Goal: Transaction & Acquisition: Book appointment/travel/reservation

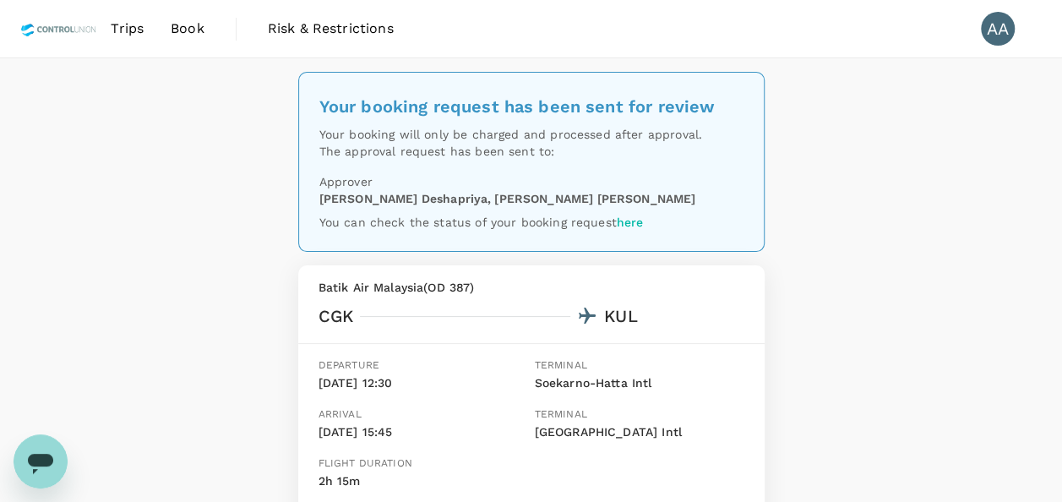
click at [130, 27] on span "Trips" at bounding box center [127, 29] width 33 height 20
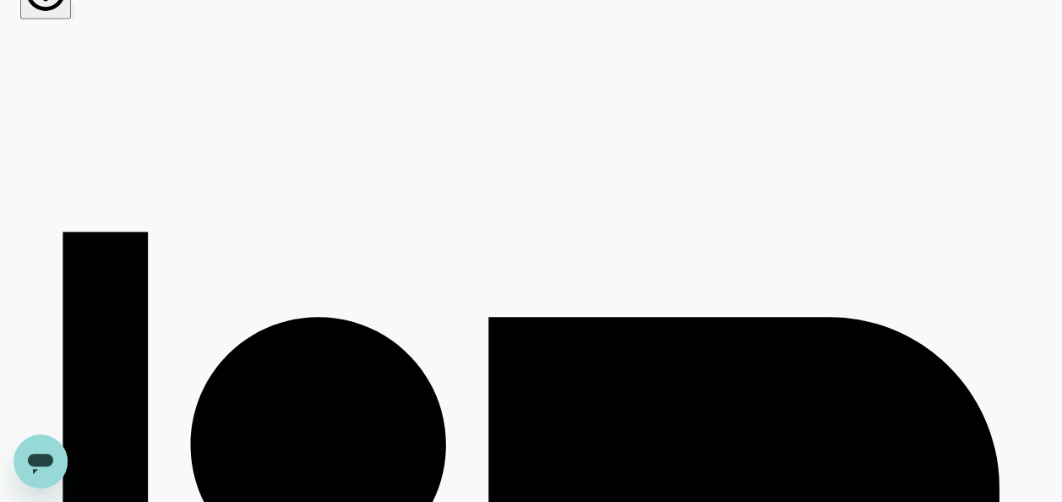
scroll to position [4956, 0]
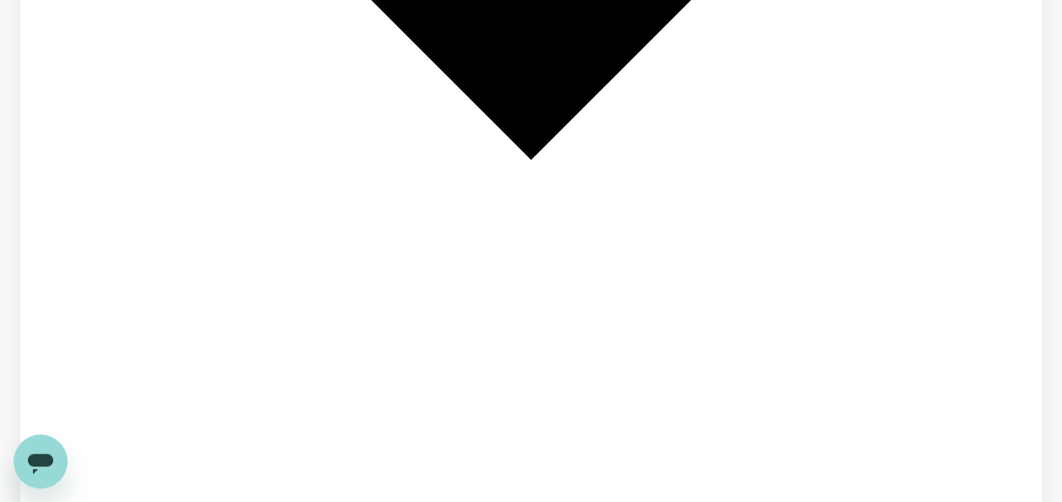
scroll to position [2121, 0]
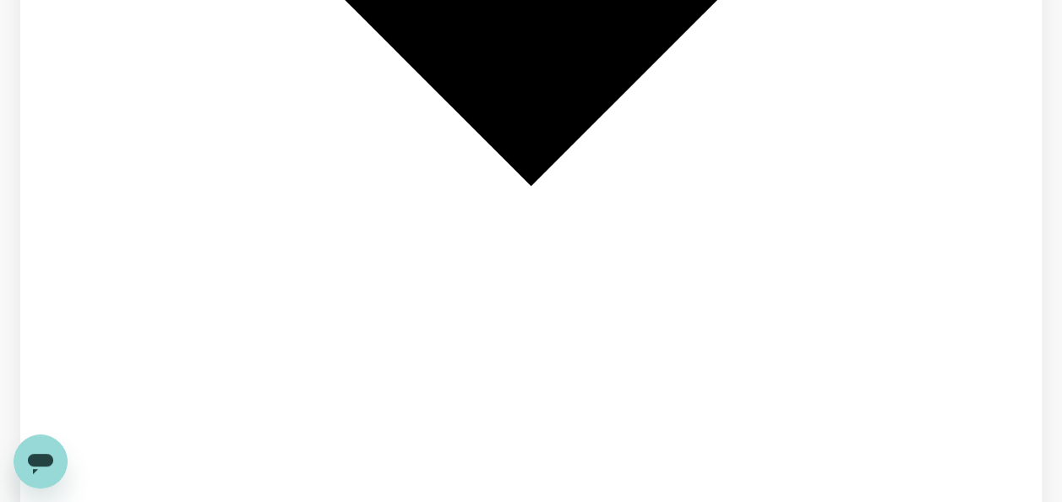
drag, startPoint x: 248, startPoint y: 105, endPoint x: 360, endPoint y: 106, distance: 112.4
copy div "TR2510149174 Add label"
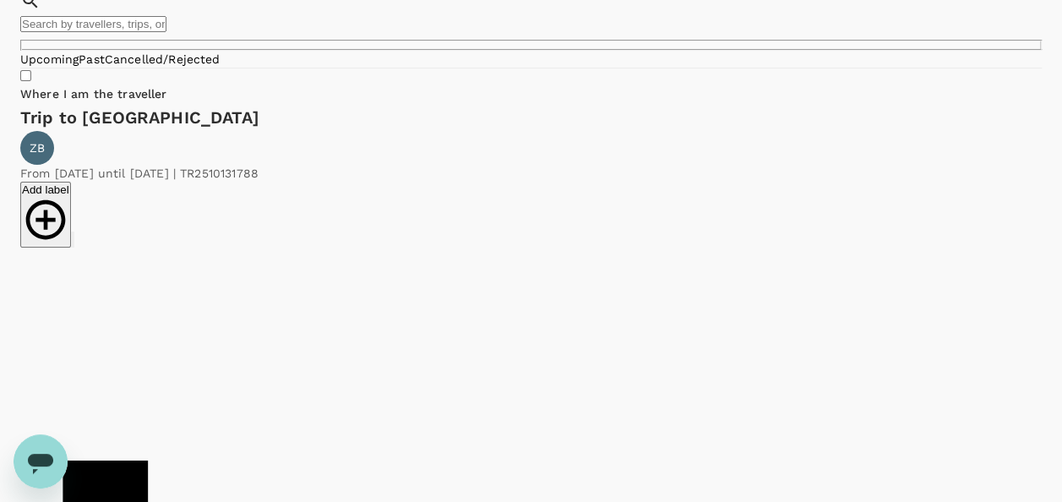
scroll to position [0, 0]
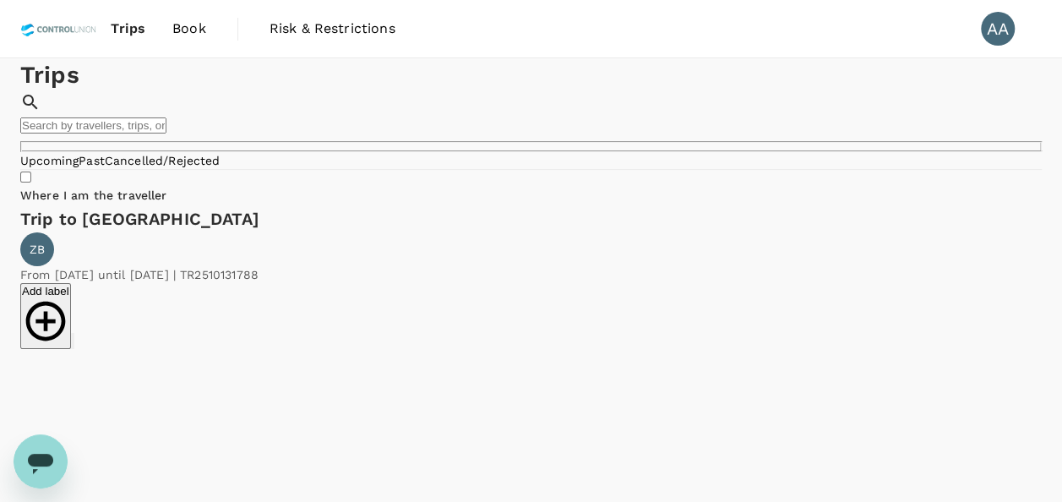
click at [205, 23] on link "Book" at bounding box center [189, 28] width 61 height 57
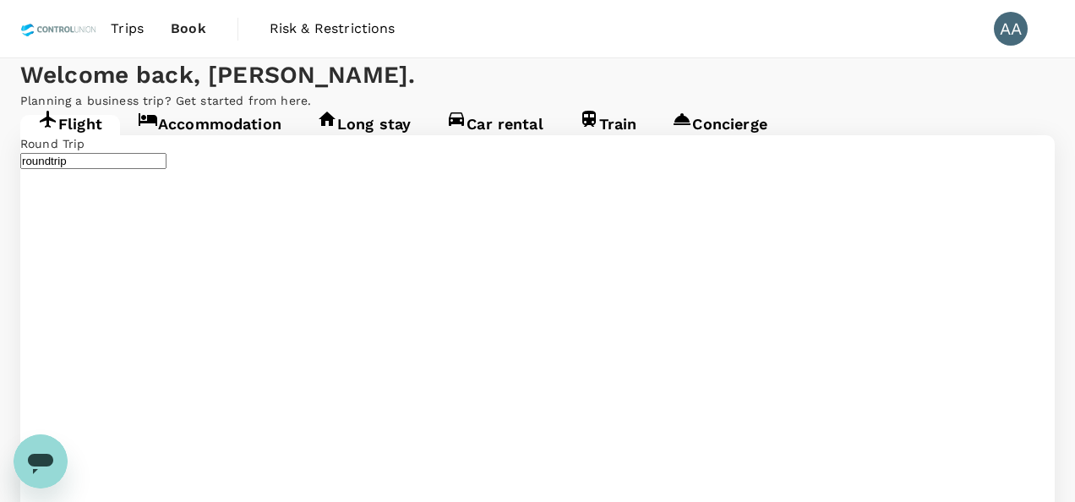
type input "Soekarno-Hatta Intl (CGK)"
type input "Kuala Lumpur Intl ([GEOGRAPHIC_DATA])"
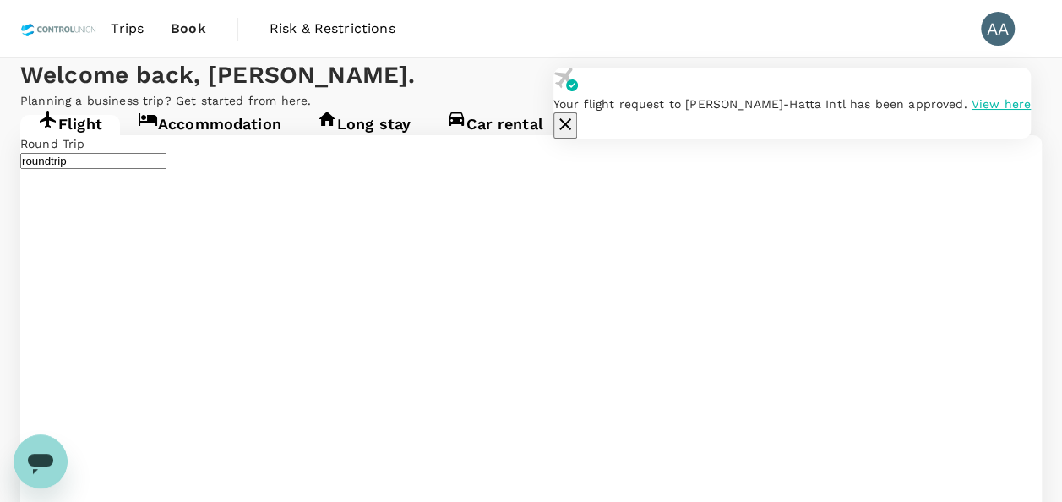
type input "Soekarno-Hatta Intl (CGK)"
type input "Kuala Lumpur Intl ([GEOGRAPHIC_DATA])"
click at [575, 114] on icon "button" at bounding box center [565, 124] width 20 height 20
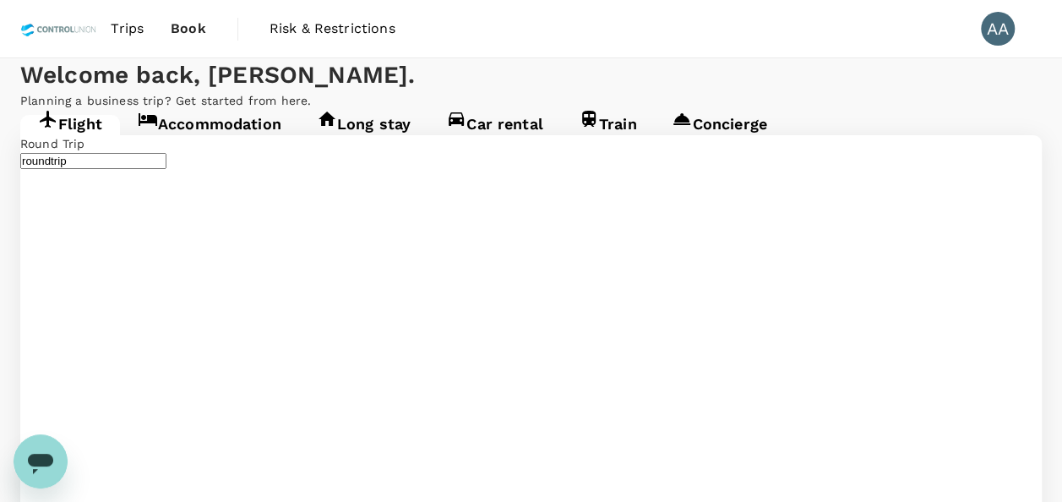
type input "Kuala Lumpur Intl ([GEOGRAPHIC_DATA])"
drag, startPoint x: 612, startPoint y: 306, endPoint x: 198, endPoint y: 289, distance: 414.3
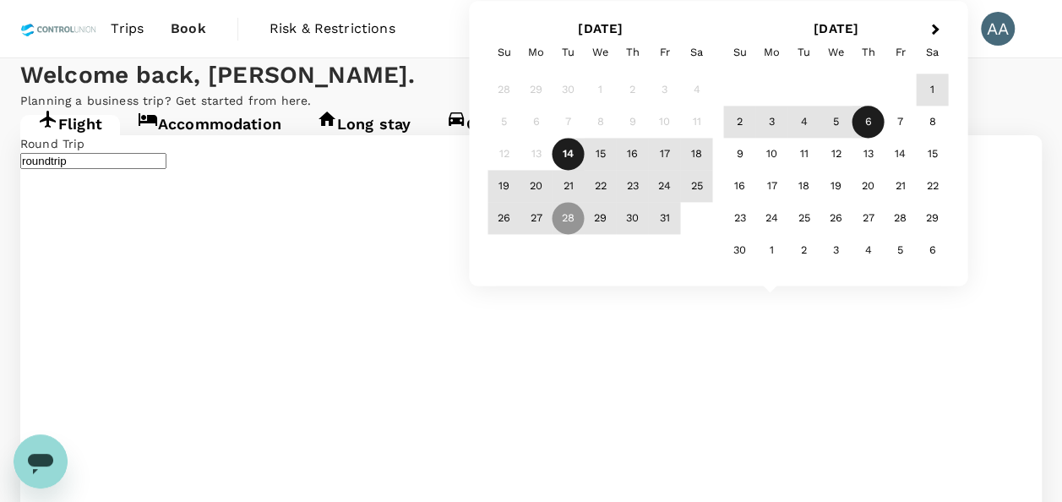
type input "Singapore Changi (SIN)"
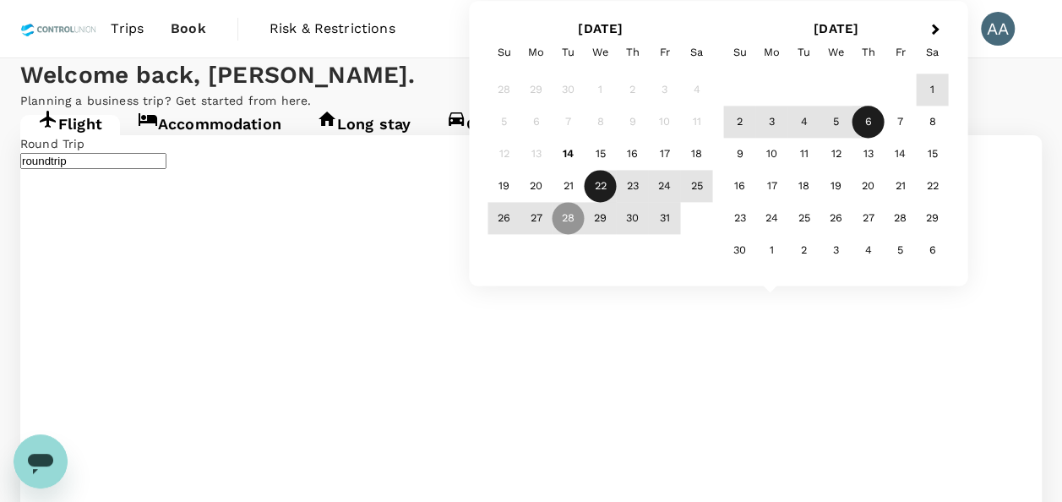
click at [604, 187] on div "22" at bounding box center [601, 187] width 32 height 32
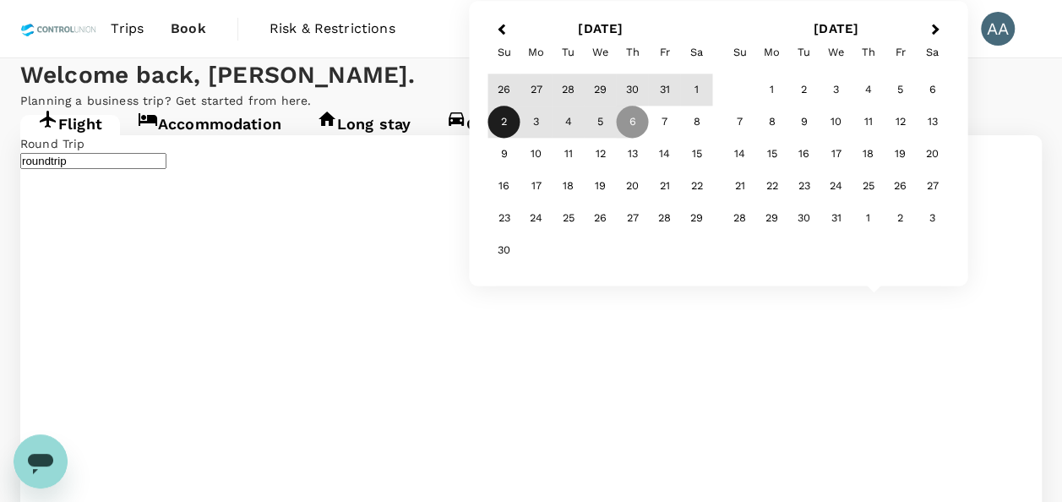
click at [494, 91] on div "26" at bounding box center [504, 90] width 32 height 32
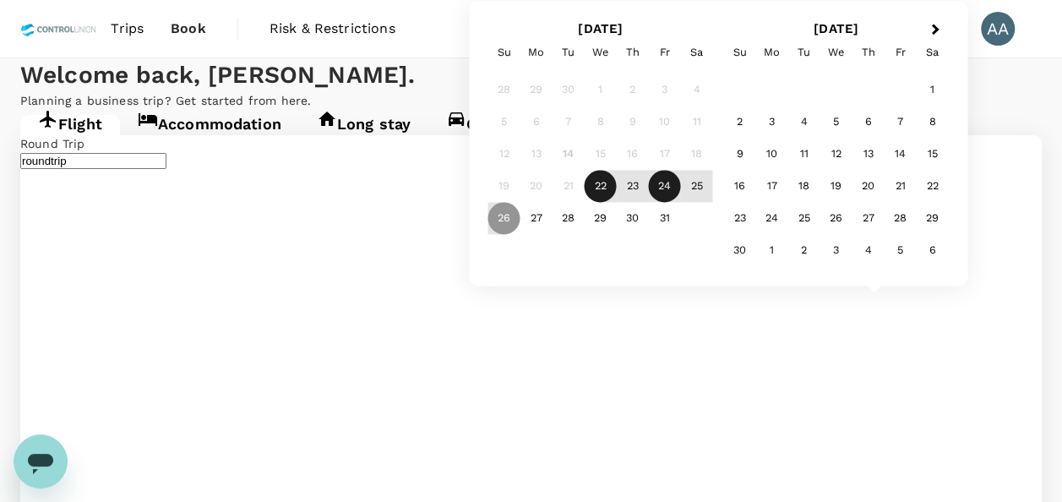
click at [664, 186] on div "24" at bounding box center [665, 187] width 32 height 32
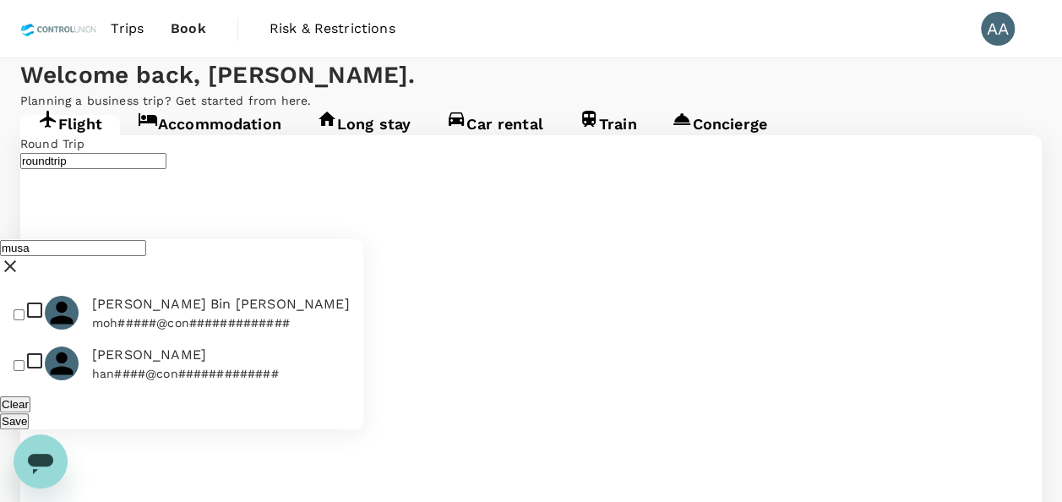
type input "musa"
click at [24, 309] on input "checkbox" at bounding box center [19, 314] width 11 height 11
checkbox input "true"
click at [29, 413] on button "Save" at bounding box center [14, 421] width 29 height 16
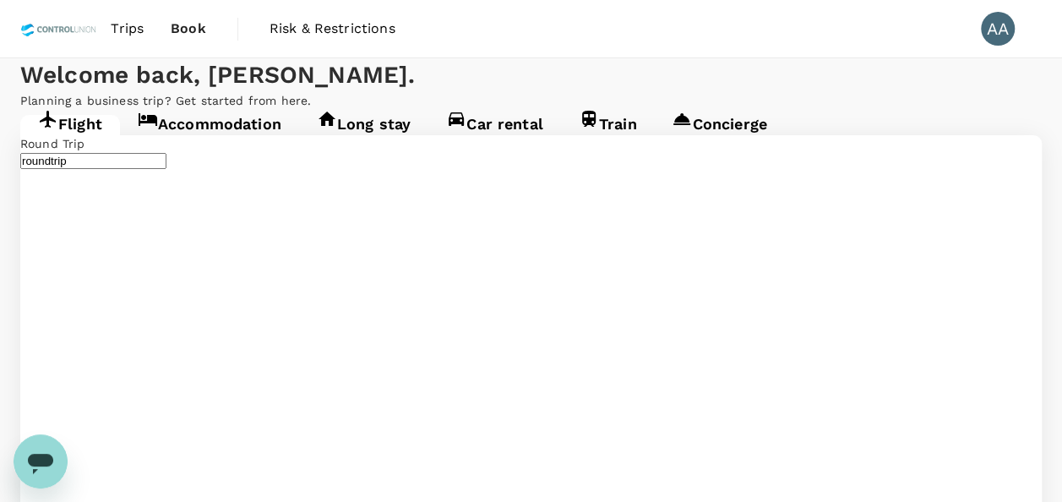
scroll to position [253, 0]
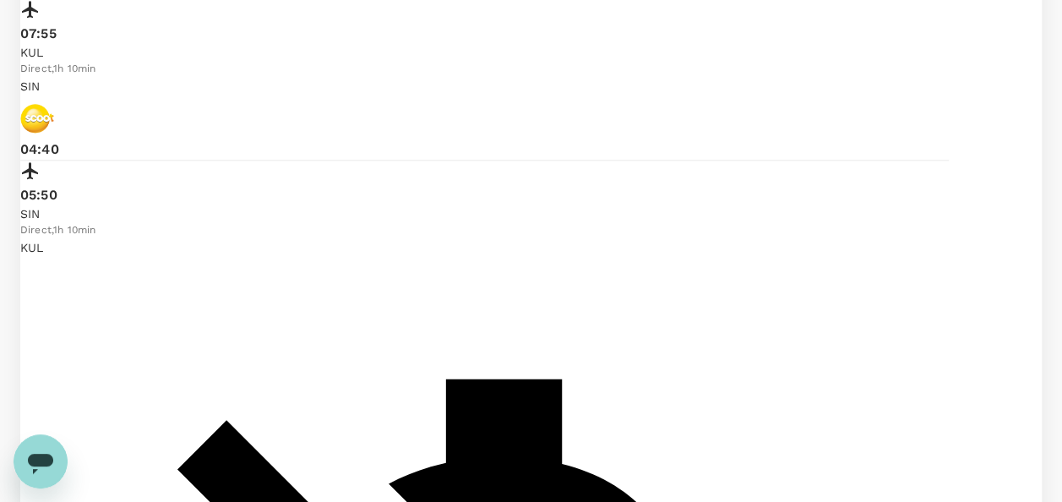
scroll to position [1014, 0]
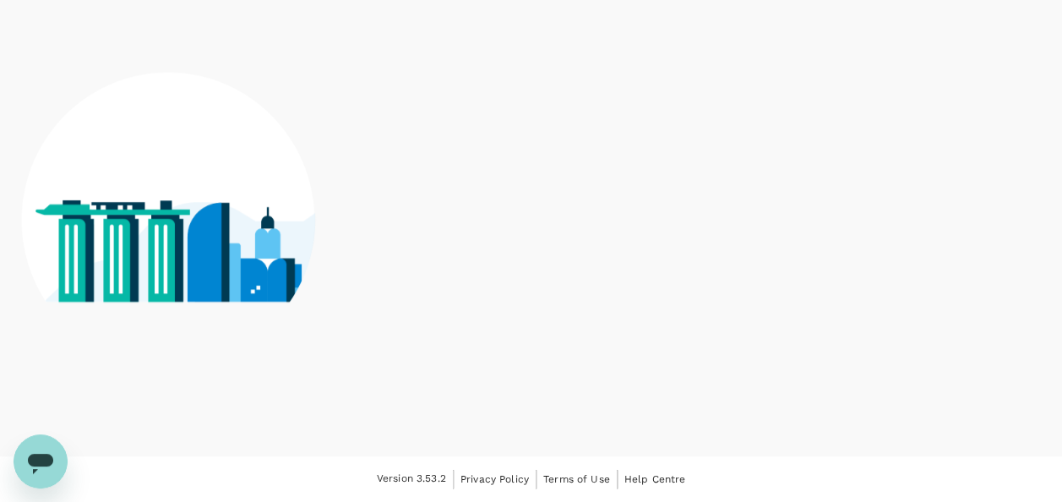
scroll to position [889, 0]
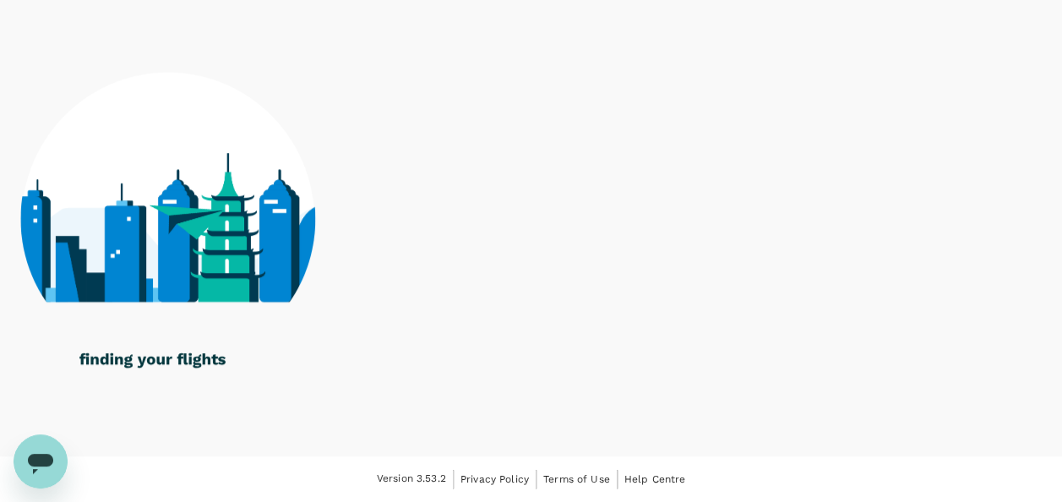
checkbox input "false"
checkbox input "true"
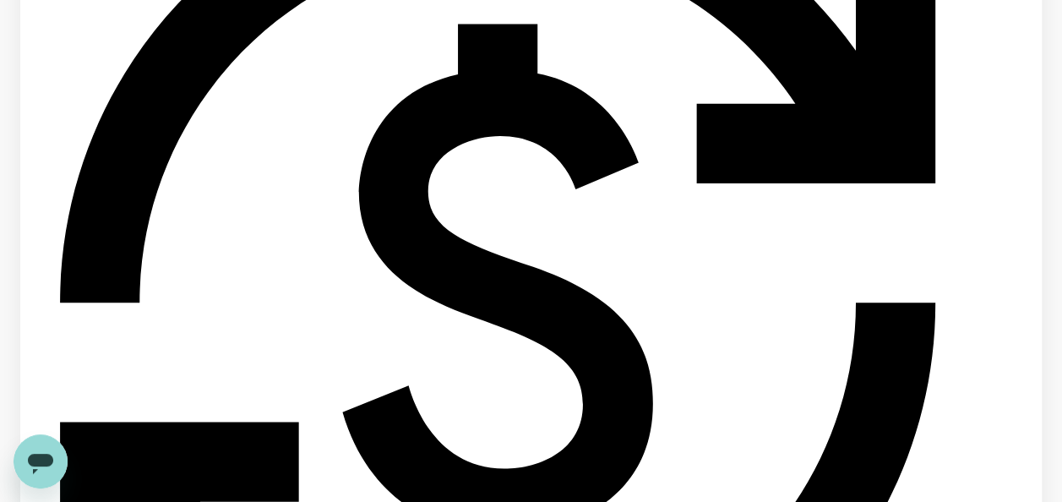
scroll to position [3548, 0]
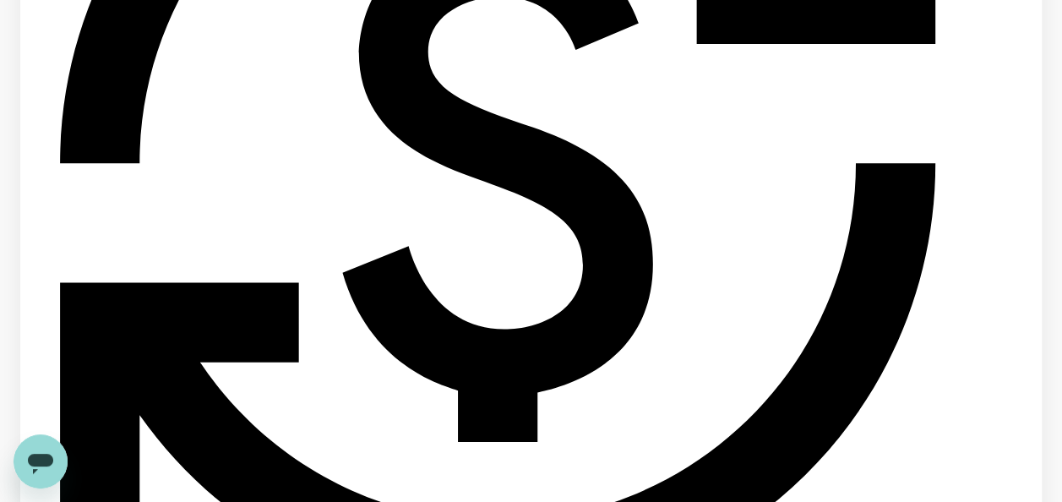
scroll to position [3735, 0]
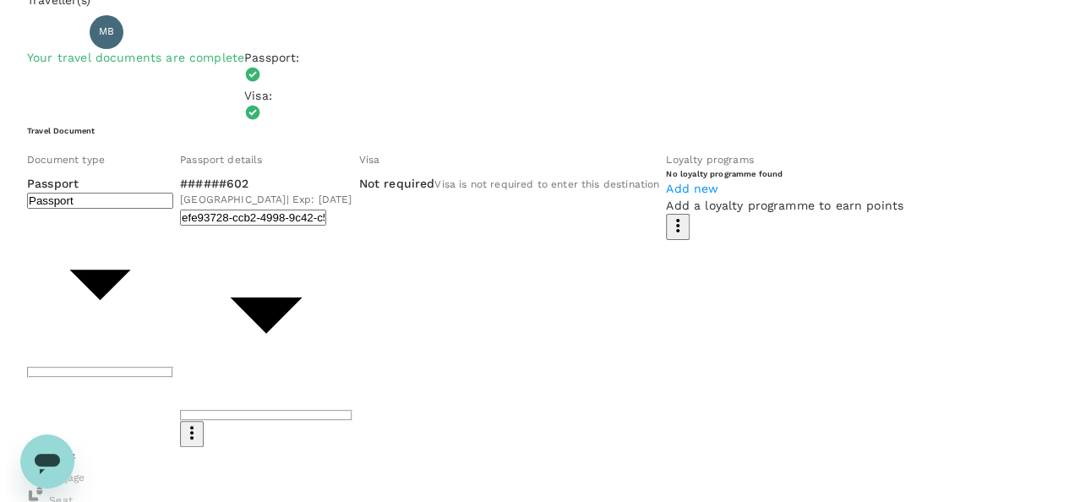
scroll to position [253, 0]
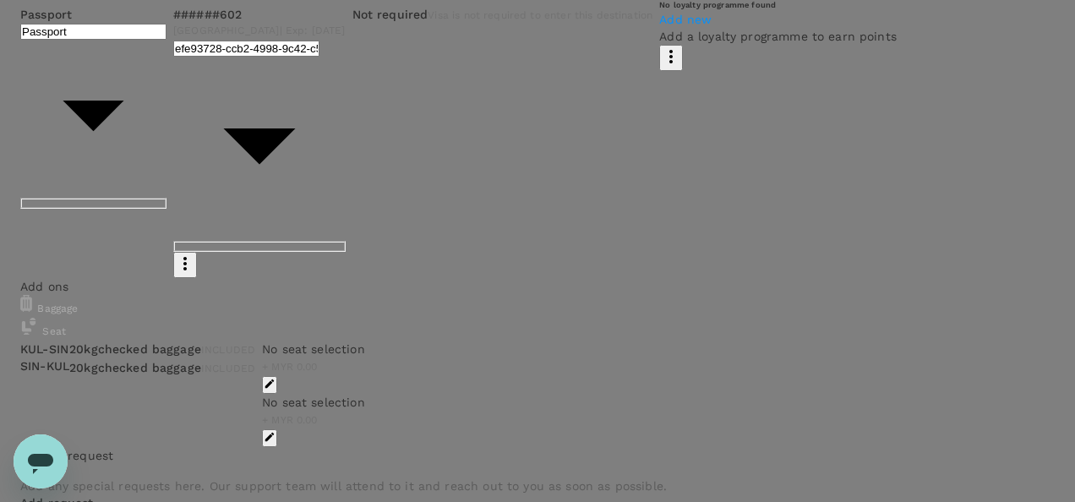
type input "9e254831-a140-43d4-90d9-f4bdc71b84d3"
paste textarea "PRJ 904930 Shell Singapore Pte Ltd"
drag, startPoint x: 183, startPoint y: 319, endPoint x: 88, endPoint y: 323, distance: 95.5
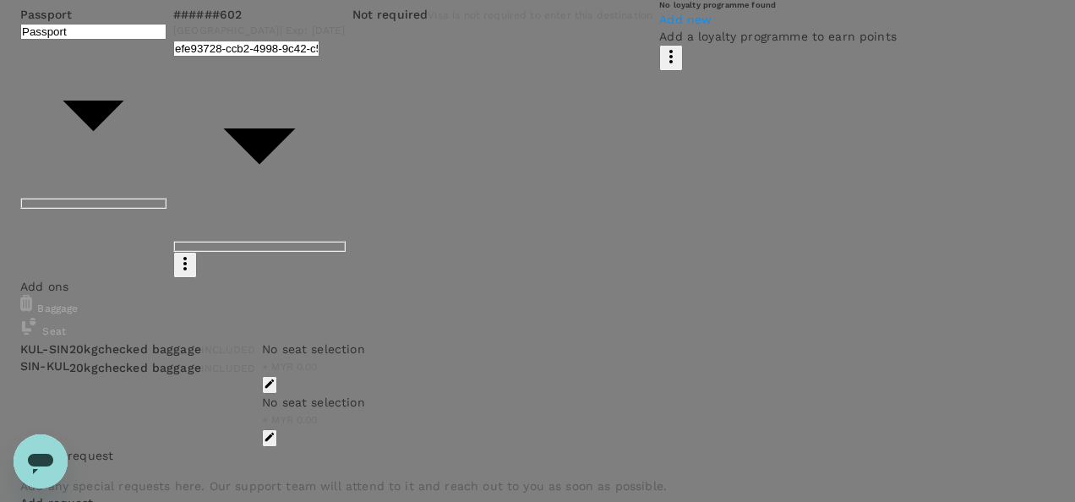
paste textarea "PRJ 904930"
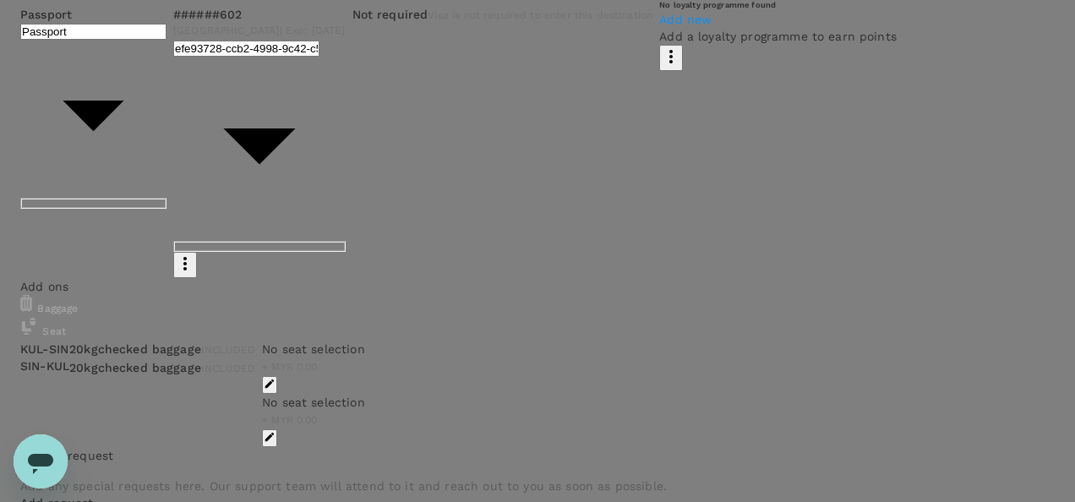
paste textarea "ISCC CORSIA"
type textarea "Auditor : Musa Program : ISCC Site : Shell Singapore Pte Ltd PRJ :904930 Progra…"
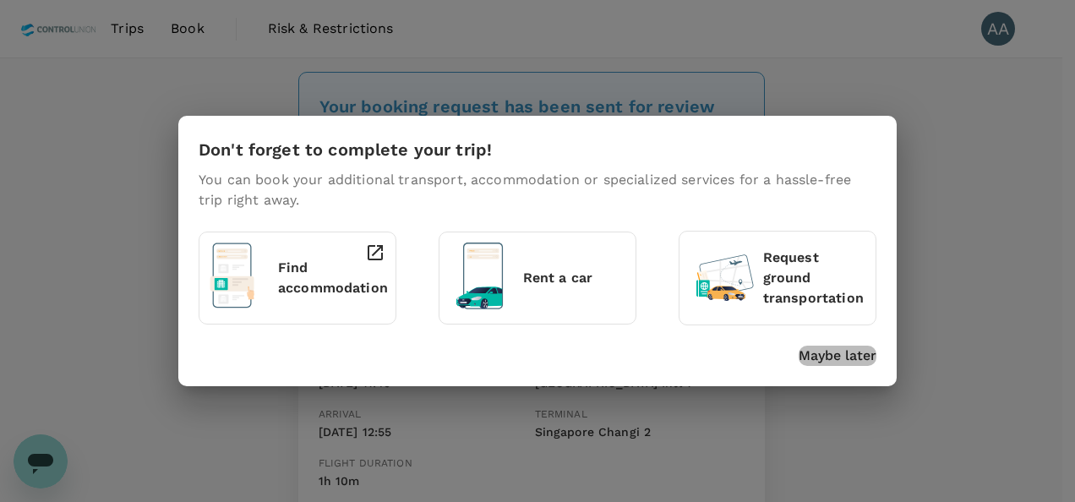
click at [846, 361] on p "Maybe later" at bounding box center [837, 356] width 78 height 20
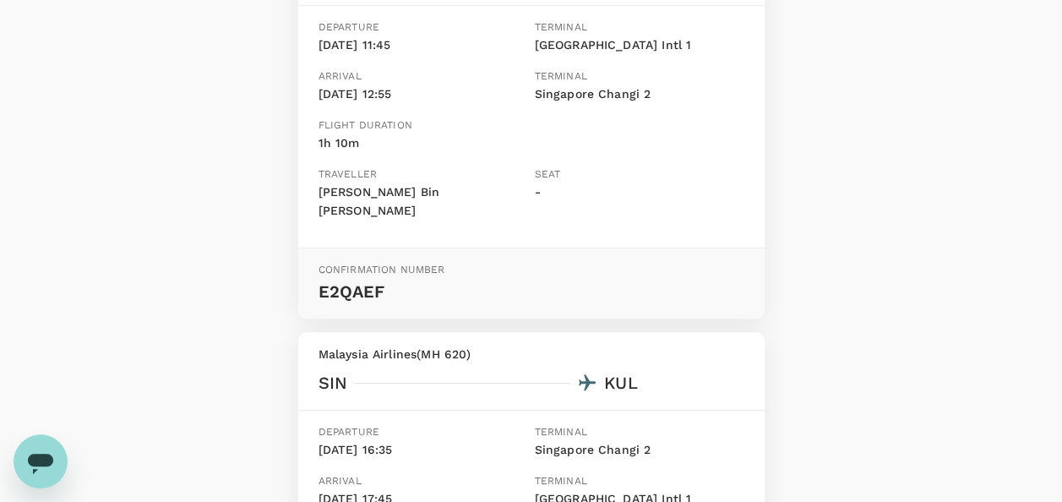
scroll to position [675, 0]
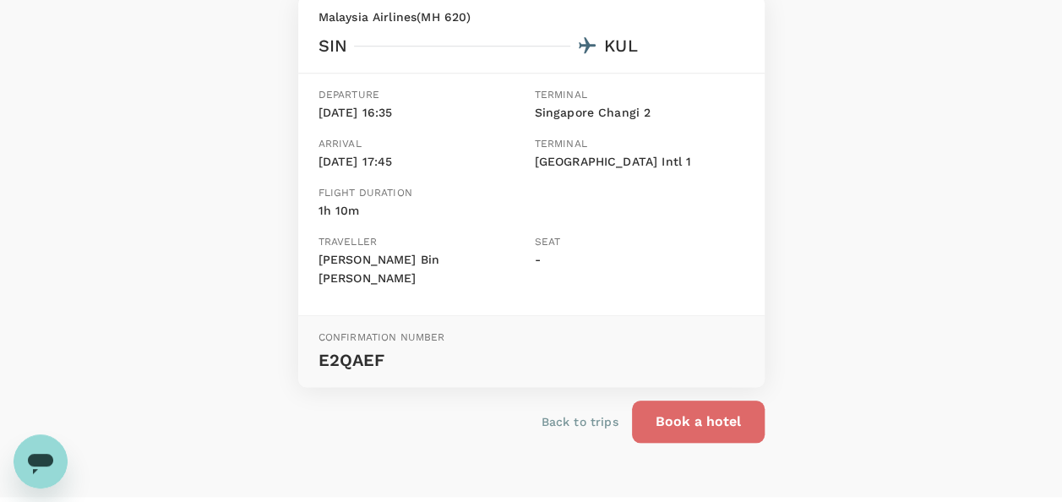
click at [680, 400] on button "Book a hotel" at bounding box center [698, 421] width 133 height 42
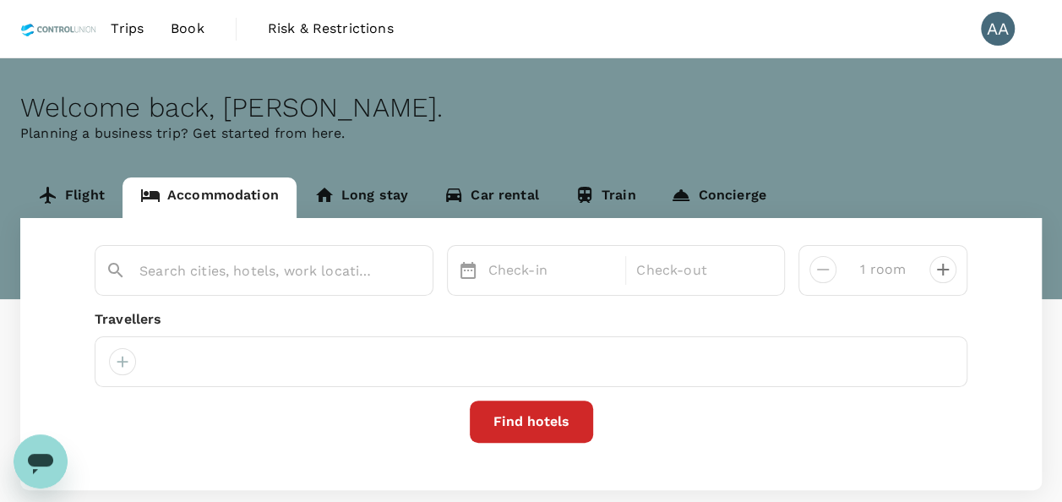
type input "Singapore"
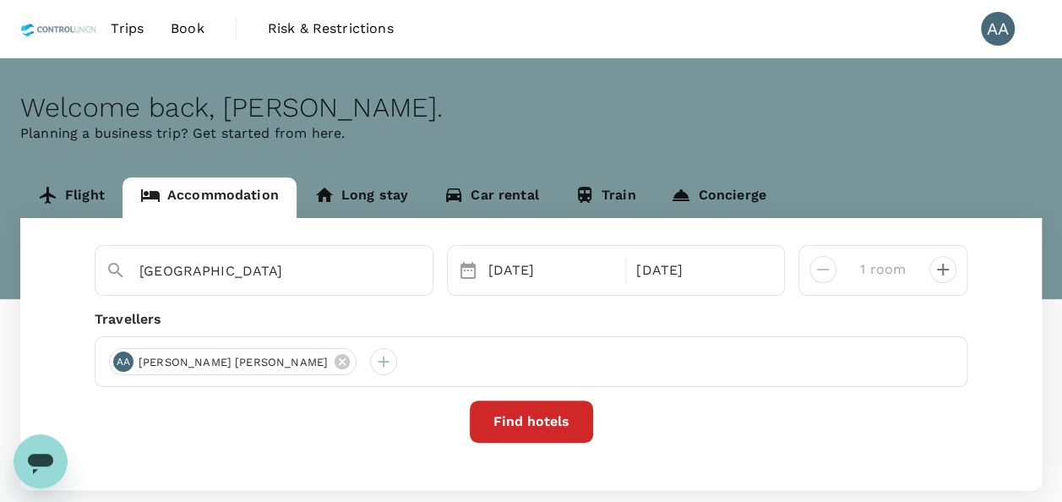
type input "3 rooms"
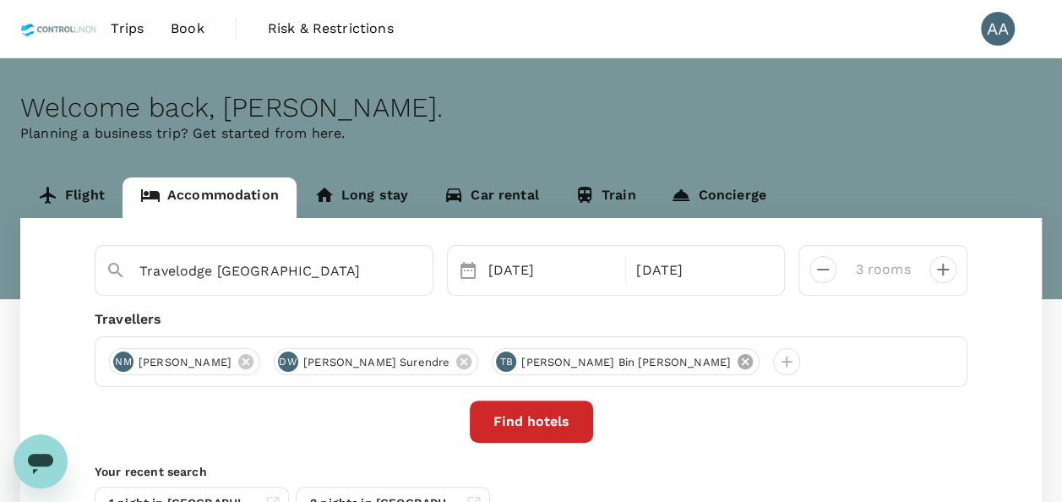
click at [736, 367] on icon at bounding box center [745, 361] width 19 height 19
click at [464, 362] on icon at bounding box center [463, 361] width 19 height 19
click at [242, 356] on span "NURAIN BINTI MASRAN" at bounding box center [184, 362] width 113 height 17
click at [253, 357] on icon at bounding box center [245, 361] width 15 height 15
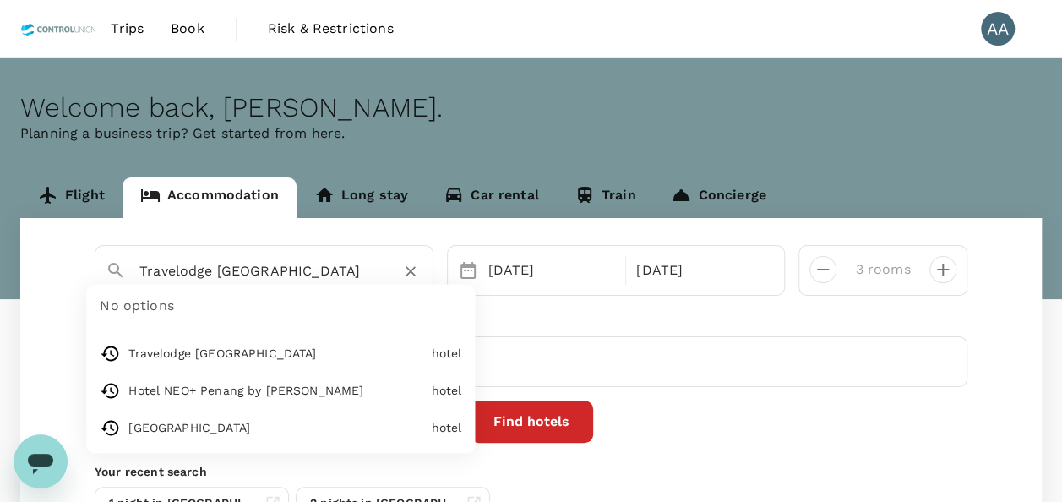
drag, startPoint x: 289, startPoint y: 262, endPoint x: 71, endPoint y: 232, distance: 220.0
click at [73, 232] on div "Travelodge Georgetown No options Travelodge Georgetown hotel Hotel NEO+ Penang …" at bounding box center [530, 391] width 1021 height 346
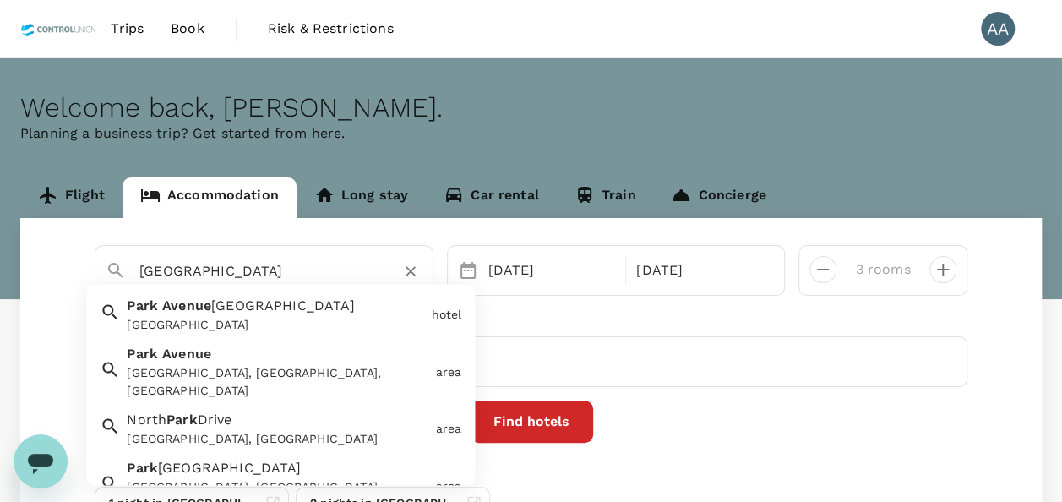
click at [268, 311] on span "Rochester" at bounding box center [283, 306] width 144 height 16
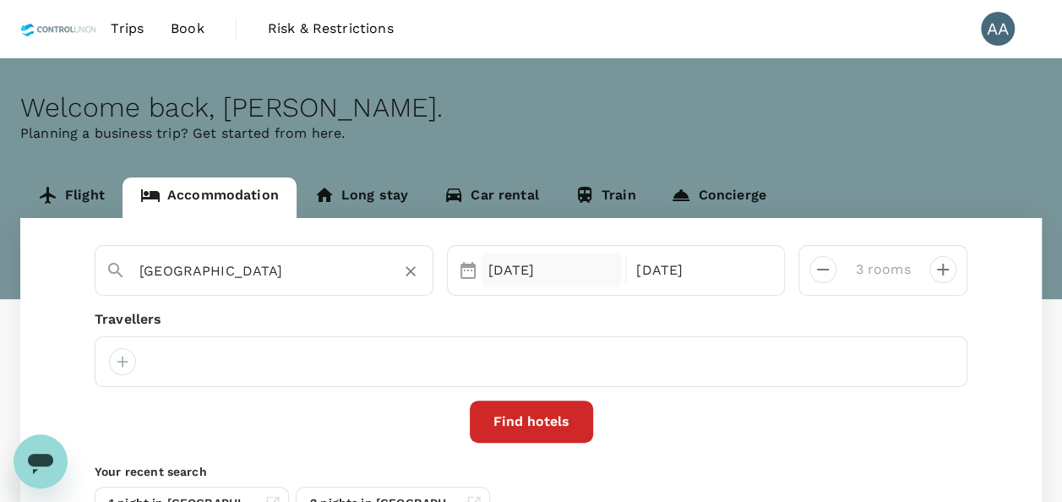
type input "Park Avenue Rochester"
click at [518, 279] on div "30 Oct" at bounding box center [552, 270] width 141 height 34
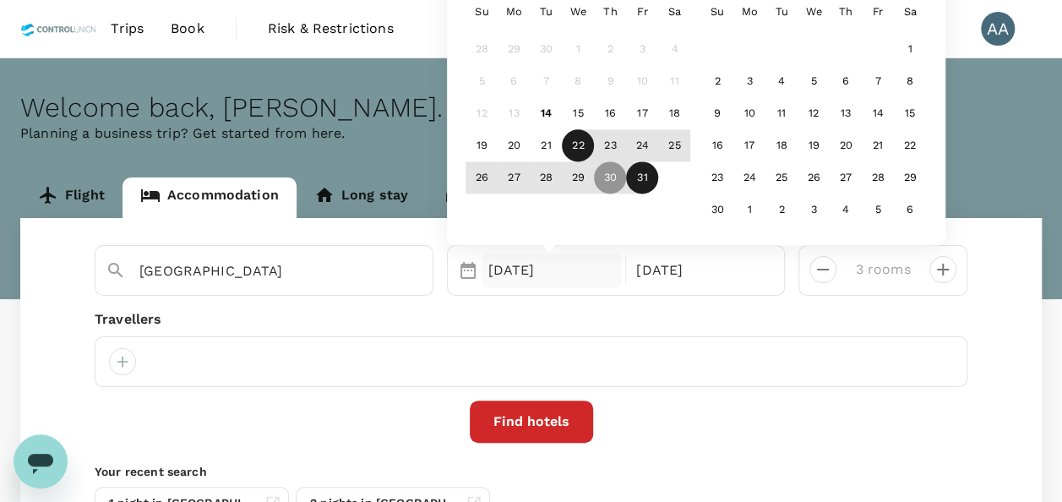
click at [580, 155] on div "22" at bounding box center [578, 146] width 32 height 32
click at [676, 274] on div "31 Oct" at bounding box center [699, 270] width 141 height 34
click at [639, 145] on div "24" at bounding box center [642, 146] width 32 height 32
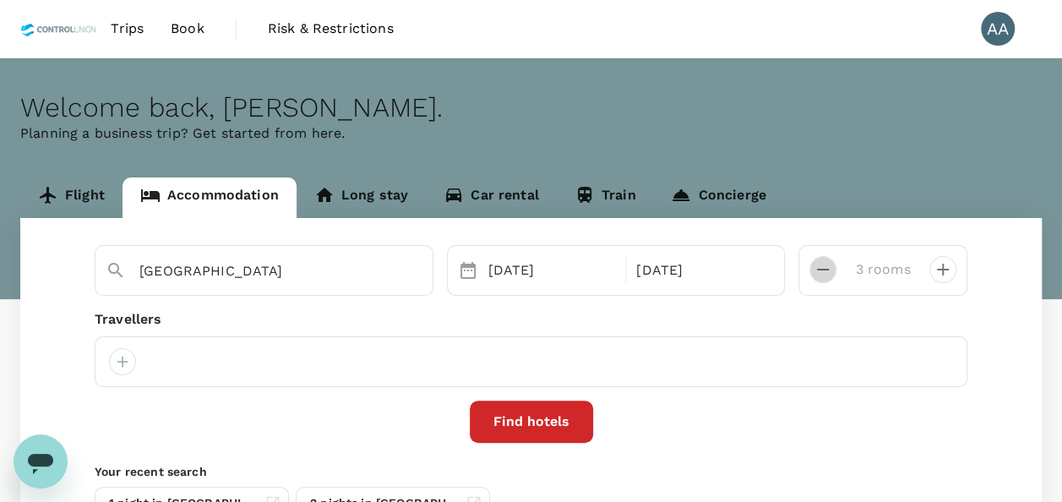
click at [829, 265] on icon "decrease" at bounding box center [823, 269] width 20 height 20
type input "1 room"
click at [124, 360] on div at bounding box center [122, 361] width 27 height 27
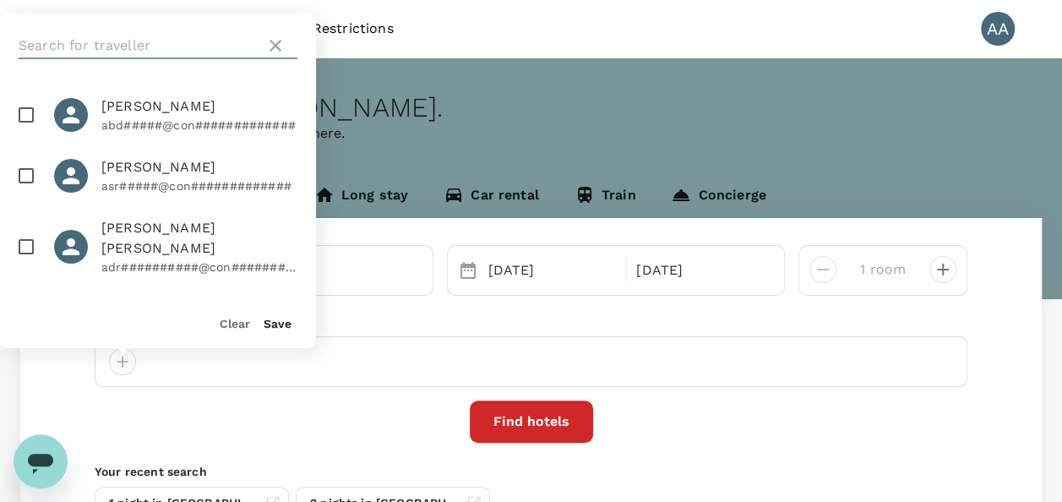
click at [178, 46] on input "text" at bounding box center [139, 45] width 240 height 27
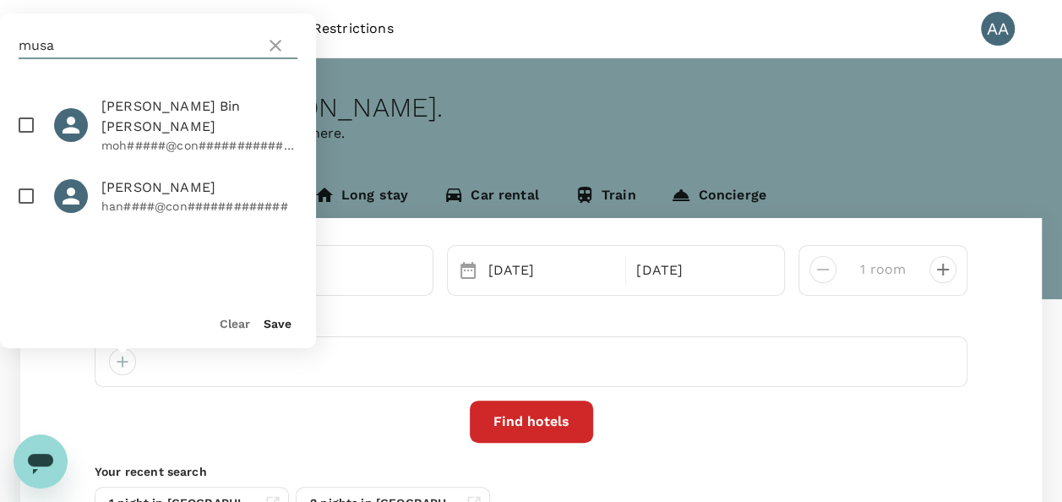
type input "musa"
click at [29, 108] on input "checkbox" at bounding box center [25, 124] width 35 height 35
checkbox input "true"
click at [263, 319] on div "Save" at bounding box center [270, 316] width 41 height 34
click at [272, 319] on button "Save" at bounding box center [278, 324] width 28 height 14
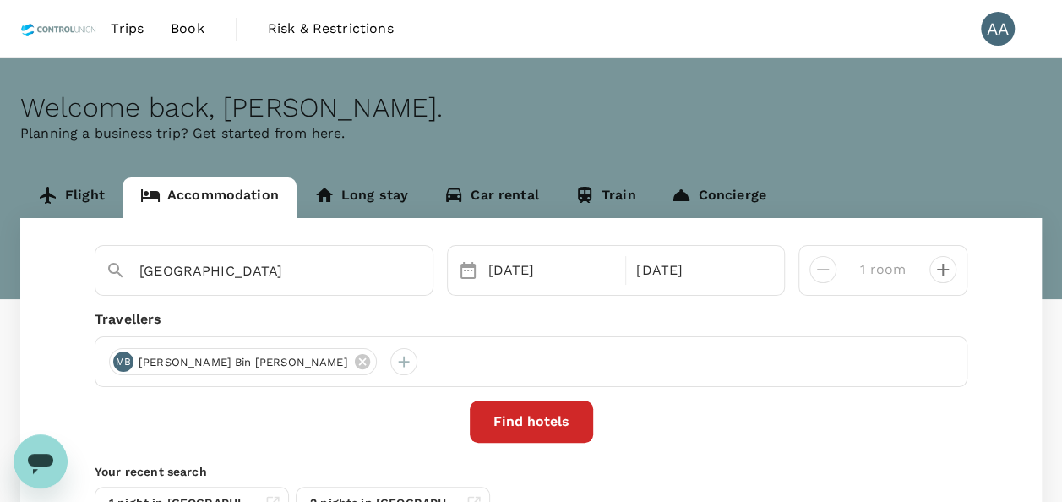
click at [538, 426] on button "Find hotels" at bounding box center [531, 421] width 123 height 42
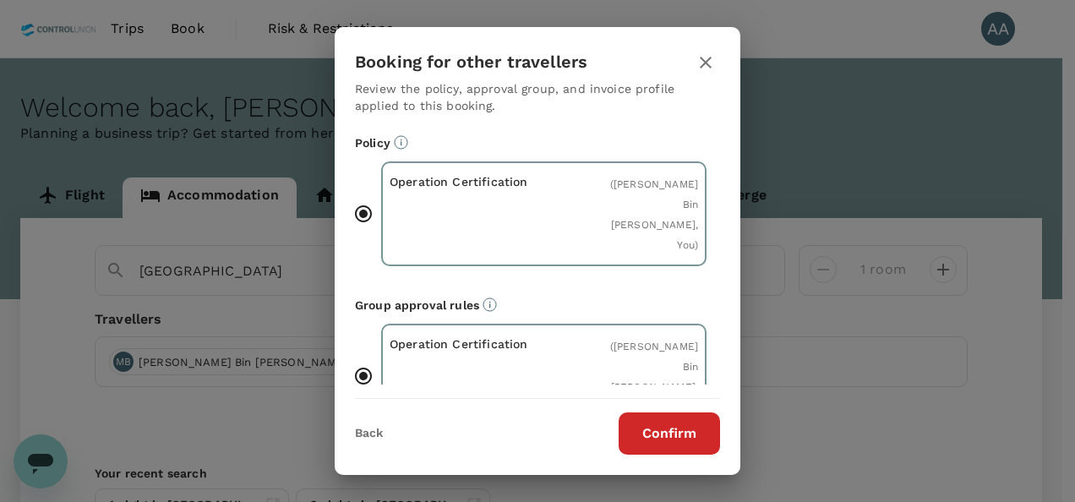
click at [655, 422] on button "Confirm" at bounding box center [668, 433] width 101 height 42
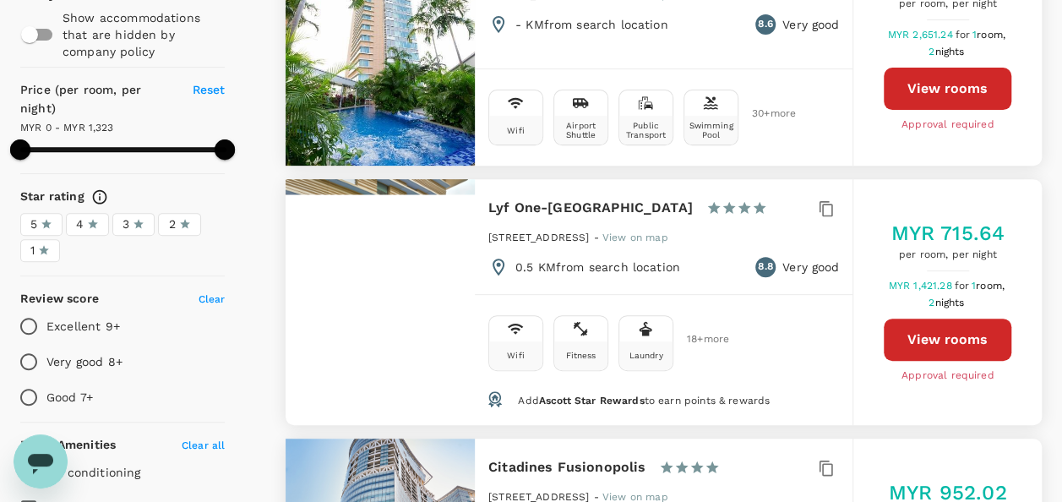
scroll to position [84, 0]
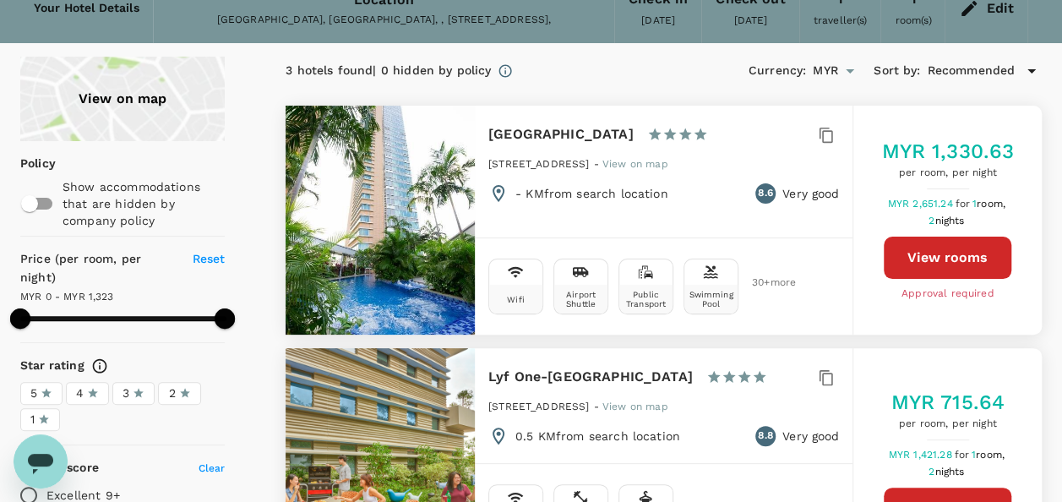
click at [962, 262] on button "View rooms" at bounding box center [948, 258] width 128 height 42
type input "1323"
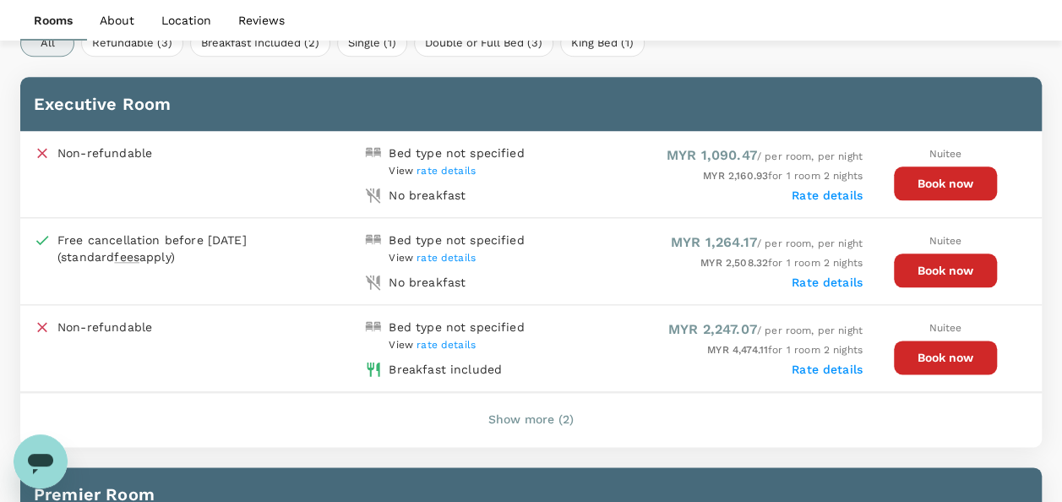
scroll to position [838, 0]
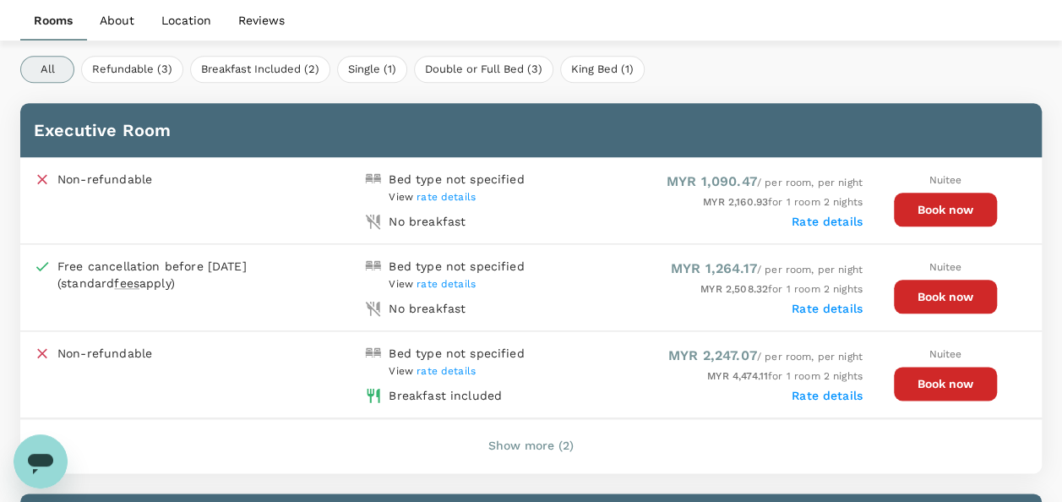
click at [935, 206] on button "Book now" at bounding box center [945, 210] width 103 height 34
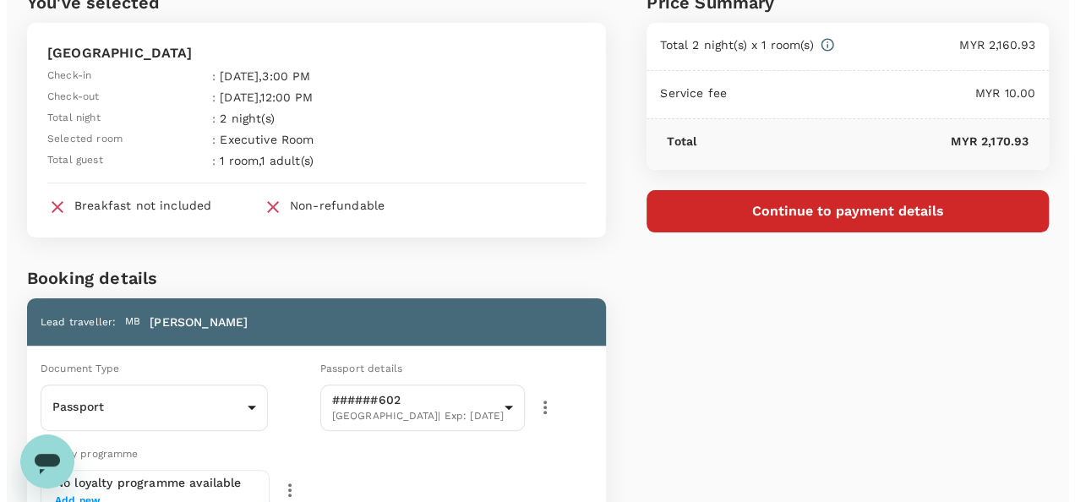
scroll to position [169, 0]
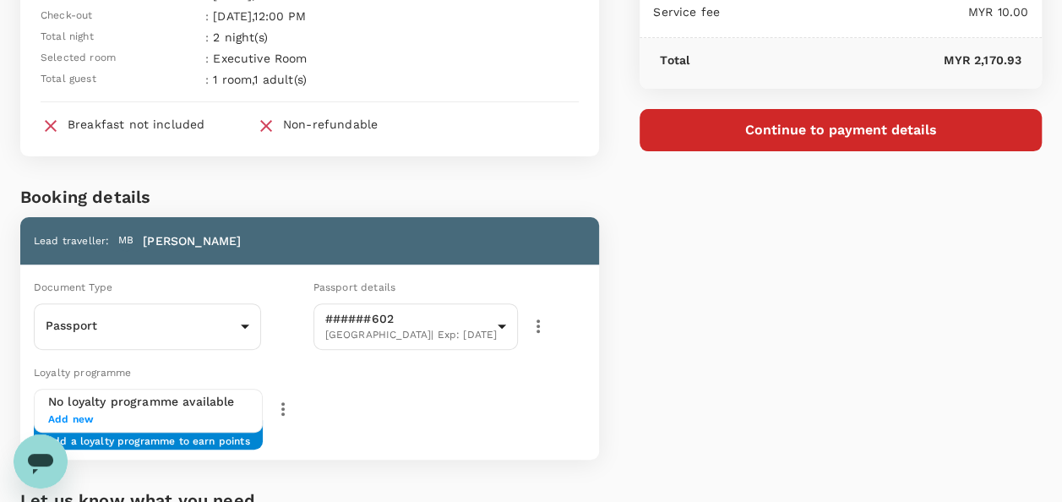
click at [759, 137] on button "Continue to payment details" at bounding box center [841, 130] width 402 height 42
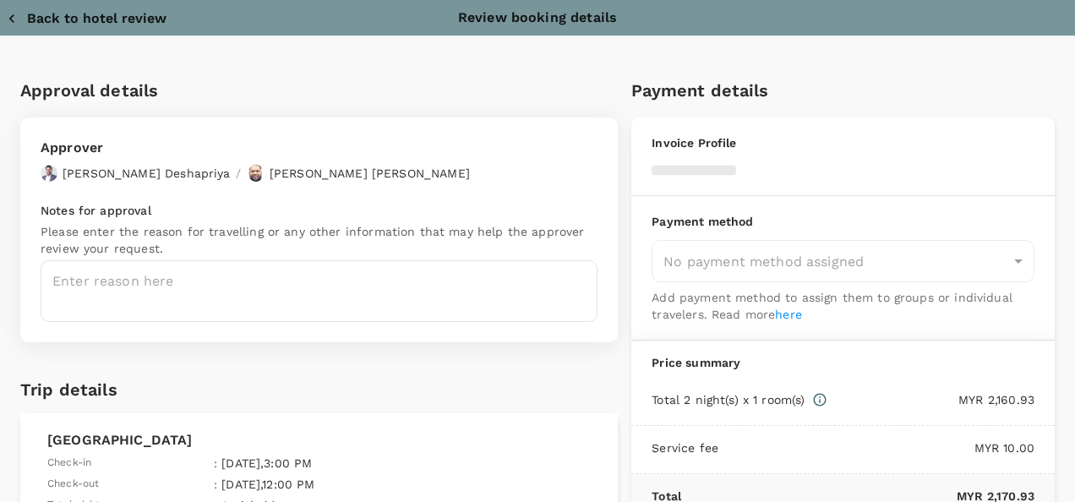
type input "9e254831-a140-43d4-90d9-f4bdc71b84d3"
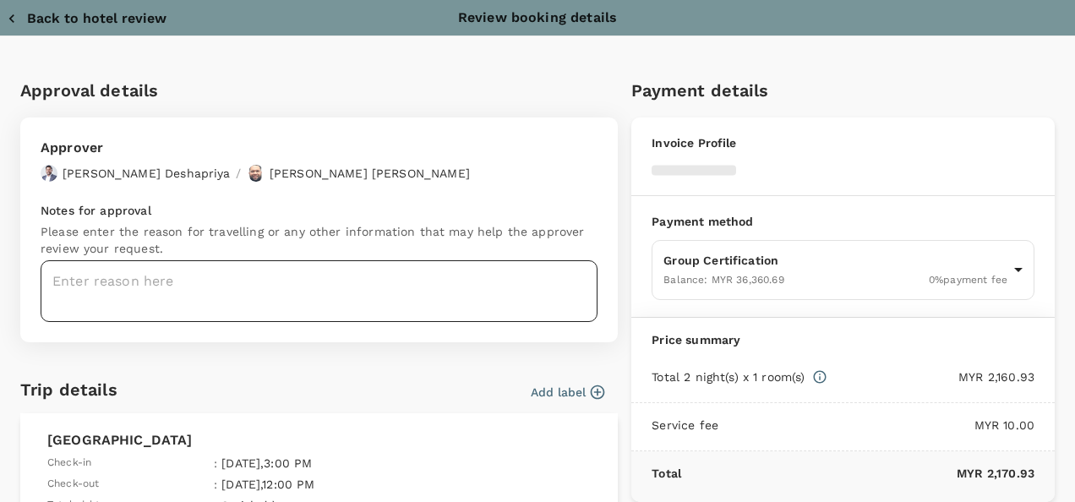
click at [365, 275] on textarea at bounding box center [319, 291] width 557 height 62
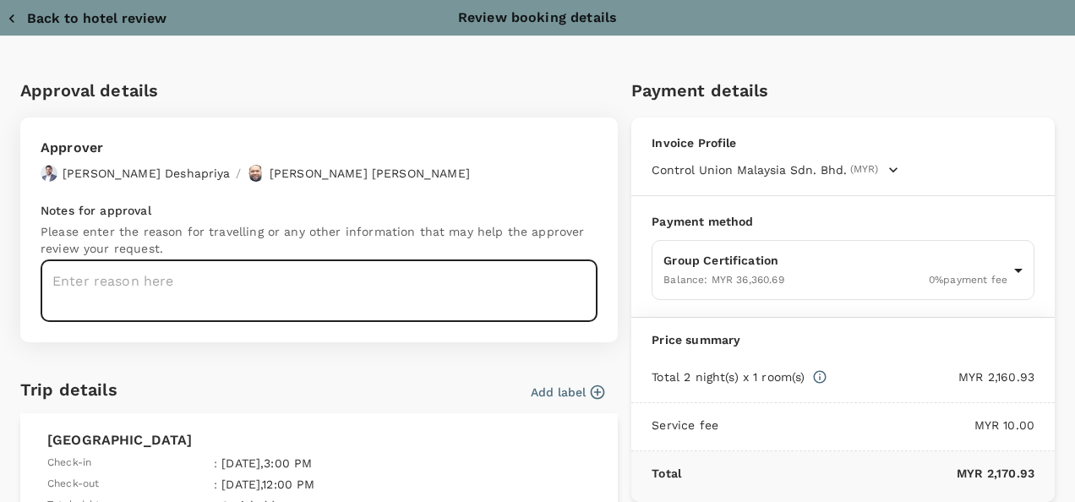
click at [250, 299] on textarea at bounding box center [319, 291] width 557 height 62
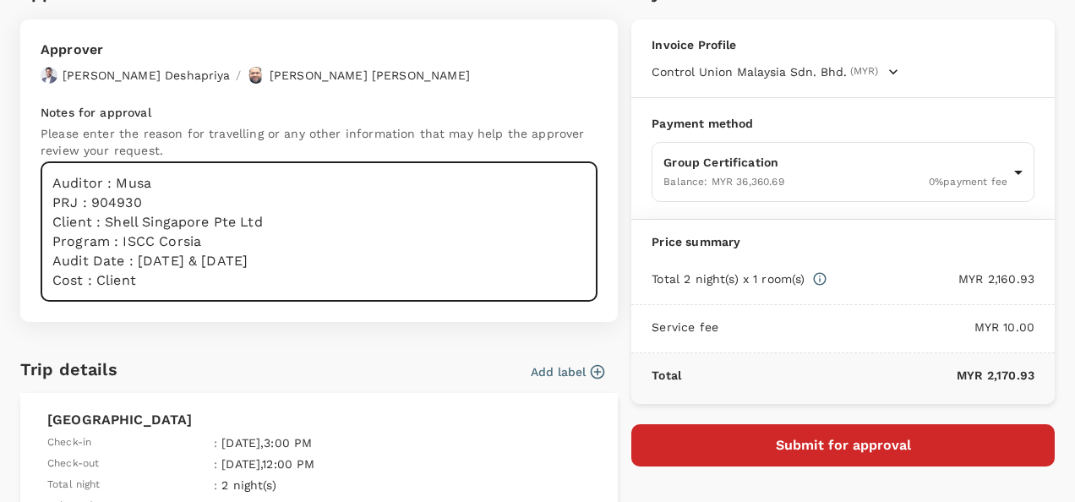
scroll to position [169, 0]
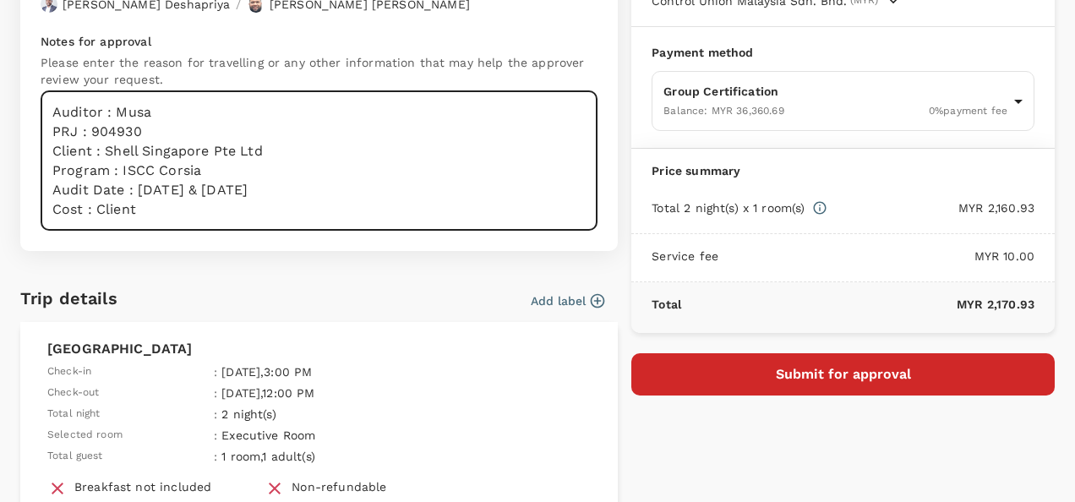
type textarea "Auditor : Musa PRJ : 904930 Client : Shell Singapore Pte Ltd Program : ISCC Cor…"
click at [814, 368] on button "Submit for approval" at bounding box center [842, 374] width 423 height 42
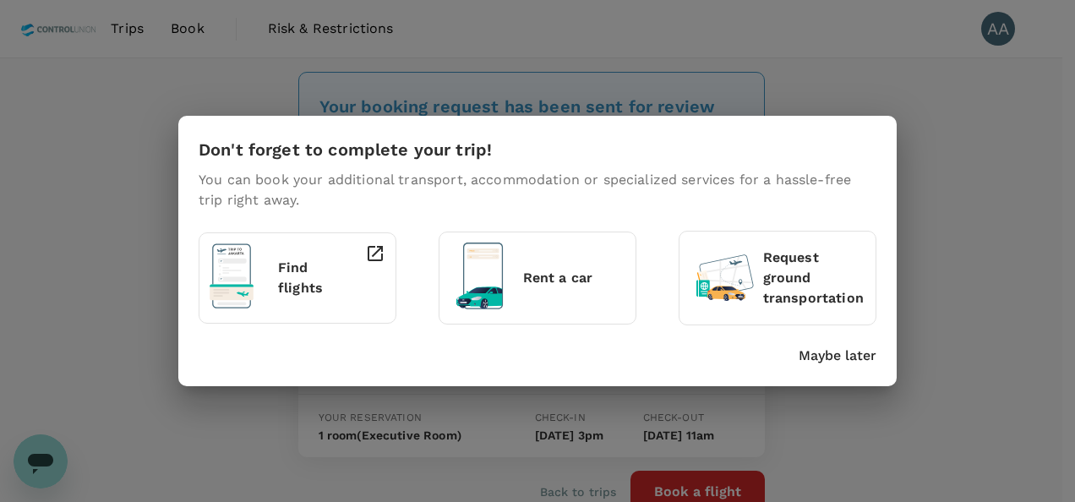
click at [812, 357] on p "Maybe later" at bounding box center [837, 356] width 78 height 20
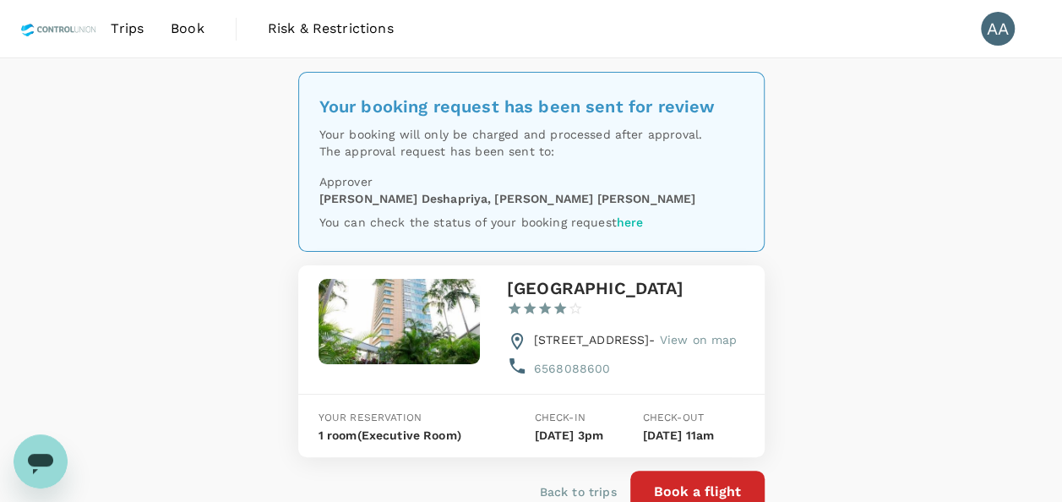
click at [188, 24] on span "Book" at bounding box center [188, 29] width 34 height 20
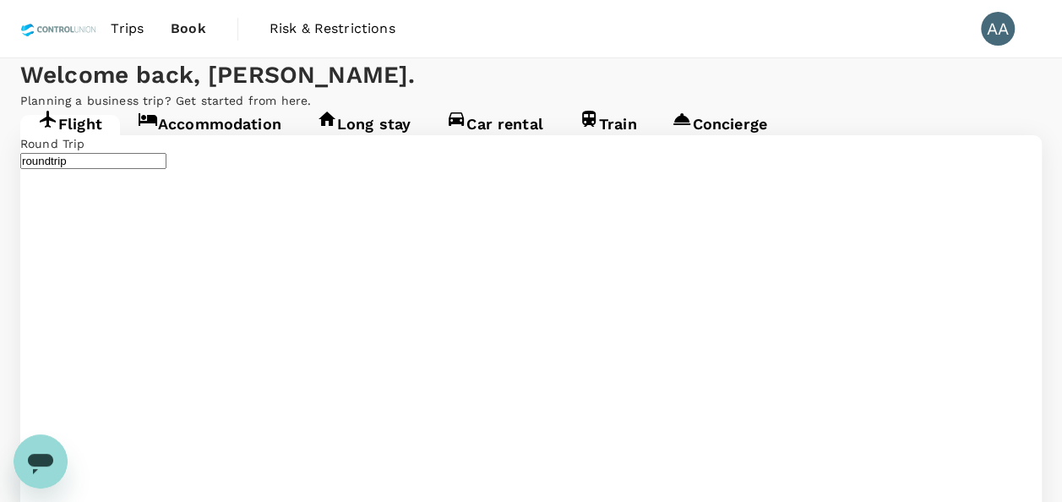
type input "Kuala Lumpur Intl ([GEOGRAPHIC_DATA])"
type input "Singapore Changi (SIN)"
type input "Kuala Lumpur Intl ([GEOGRAPHIC_DATA])"
type input "Singapore Changi (SIN)"
type input "Kuala Lumpur Intl ([GEOGRAPHIC_DATA])"
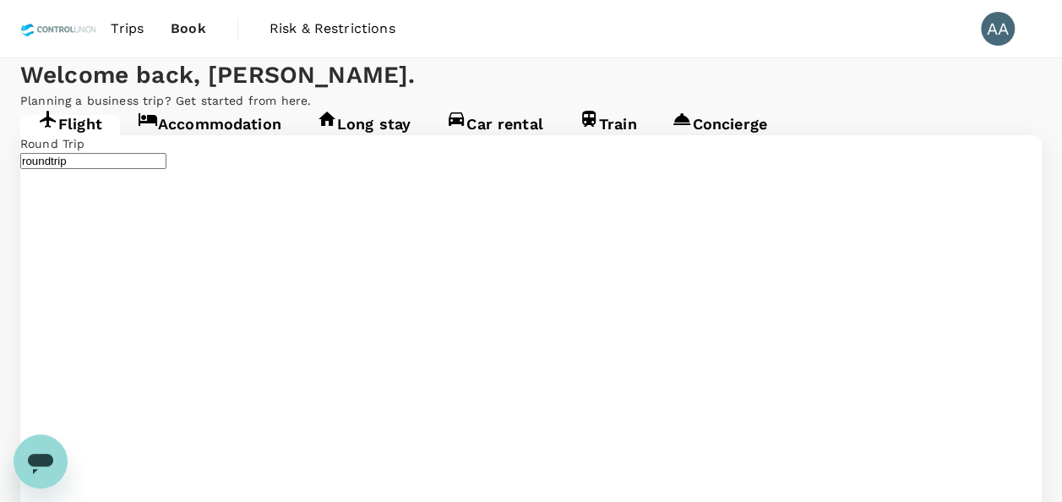
type input "Singapore Changi (SIN)"
click at [140, 30] on span "Trips" at bounding box center [127, 29] width 33 height 20
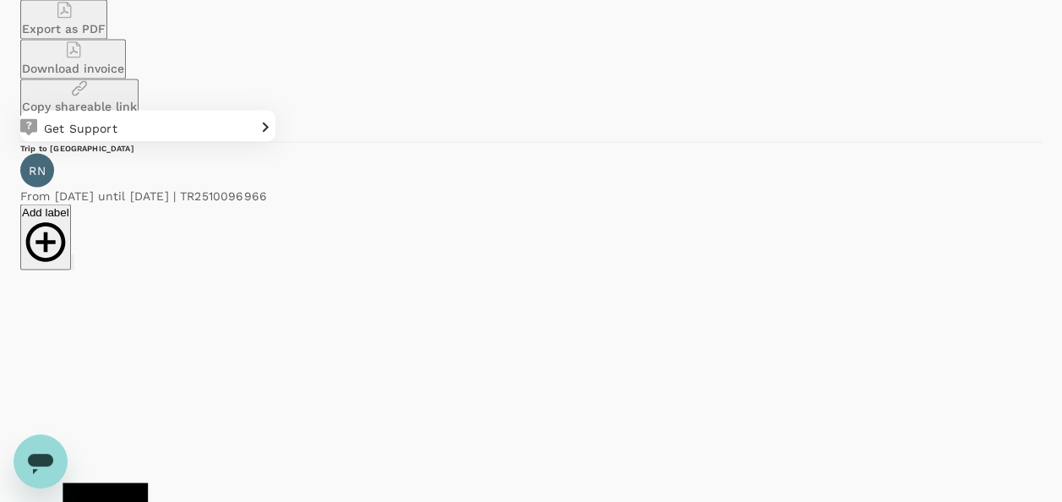
scroll to position [4956, 0]
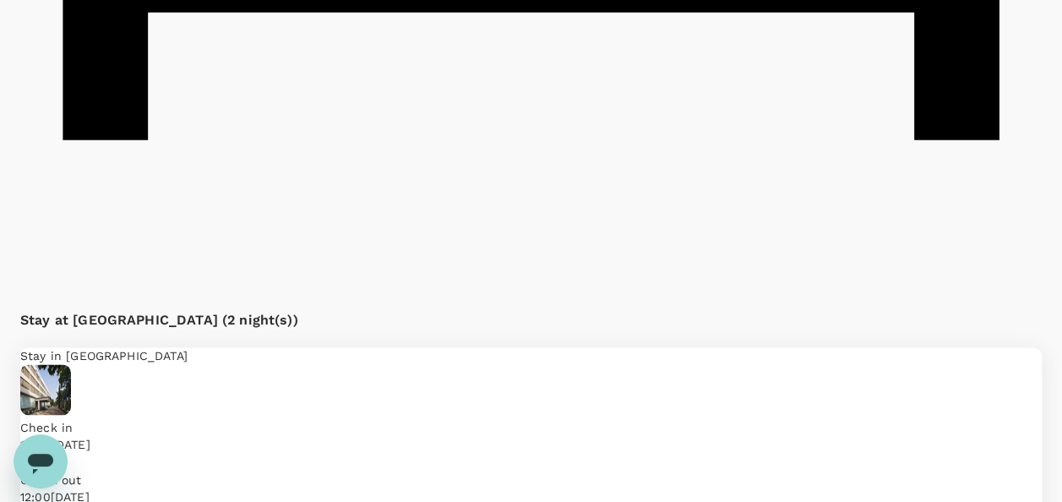
scroll to position [1098, 0]
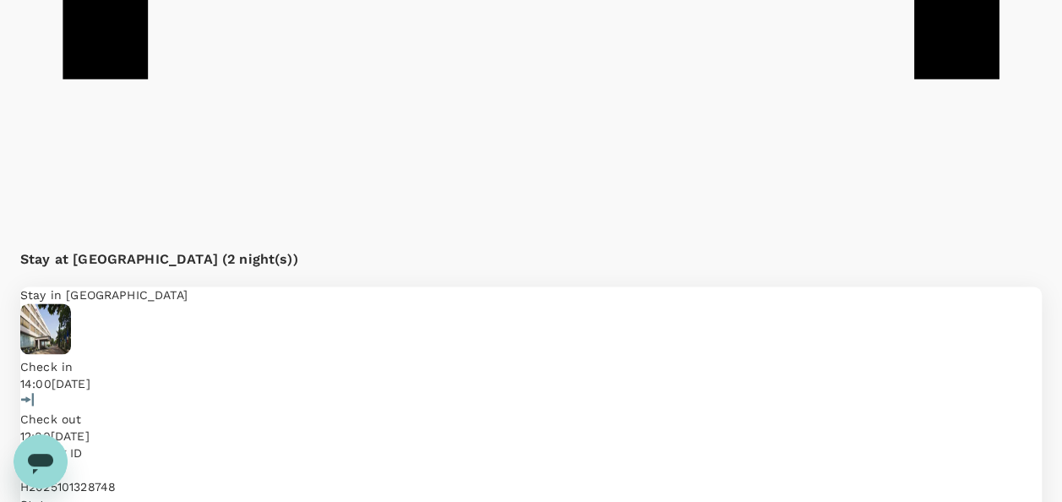
drag, startPoint x: 247, startPoint y: 166, endPoint x: 333, endPoint y: 166, distance: 86.2
copy div "TR2510147879 Add label"
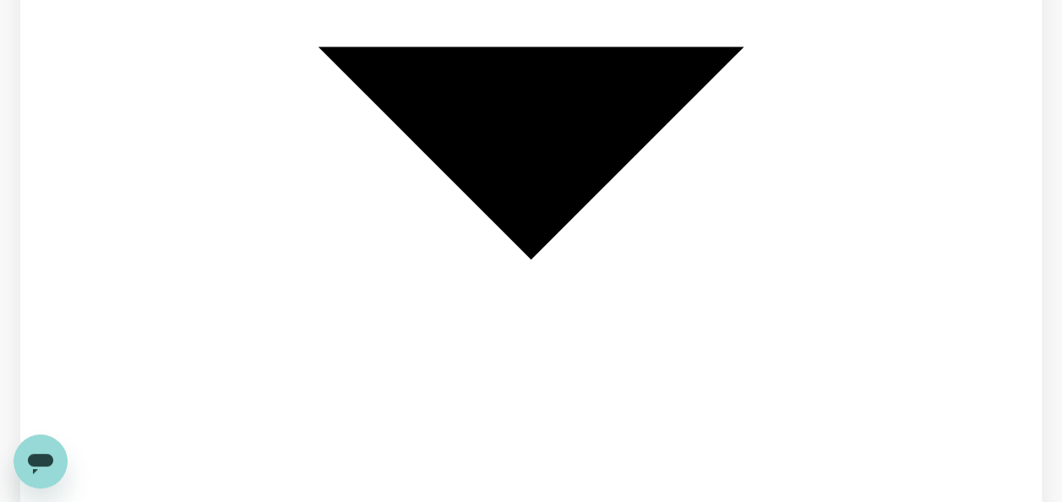
scroll to position [2027, 0]
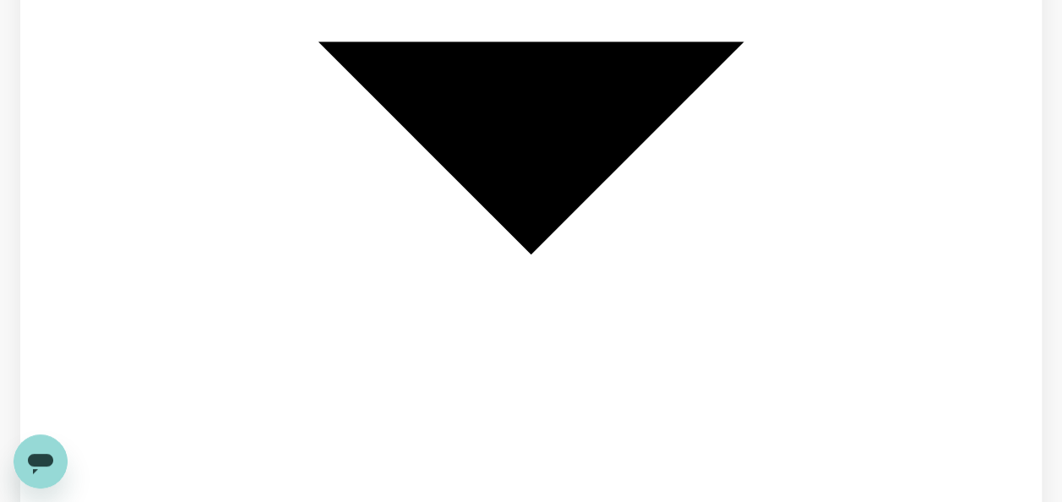
drag, startPoint x: 243, startPoint y: 136, endPoint x: 341, endPoint y: 137, distance: 98.0
copy div "TR2510148711 Add label"
